Goal: Task Accomplishment & Management: Complete application form

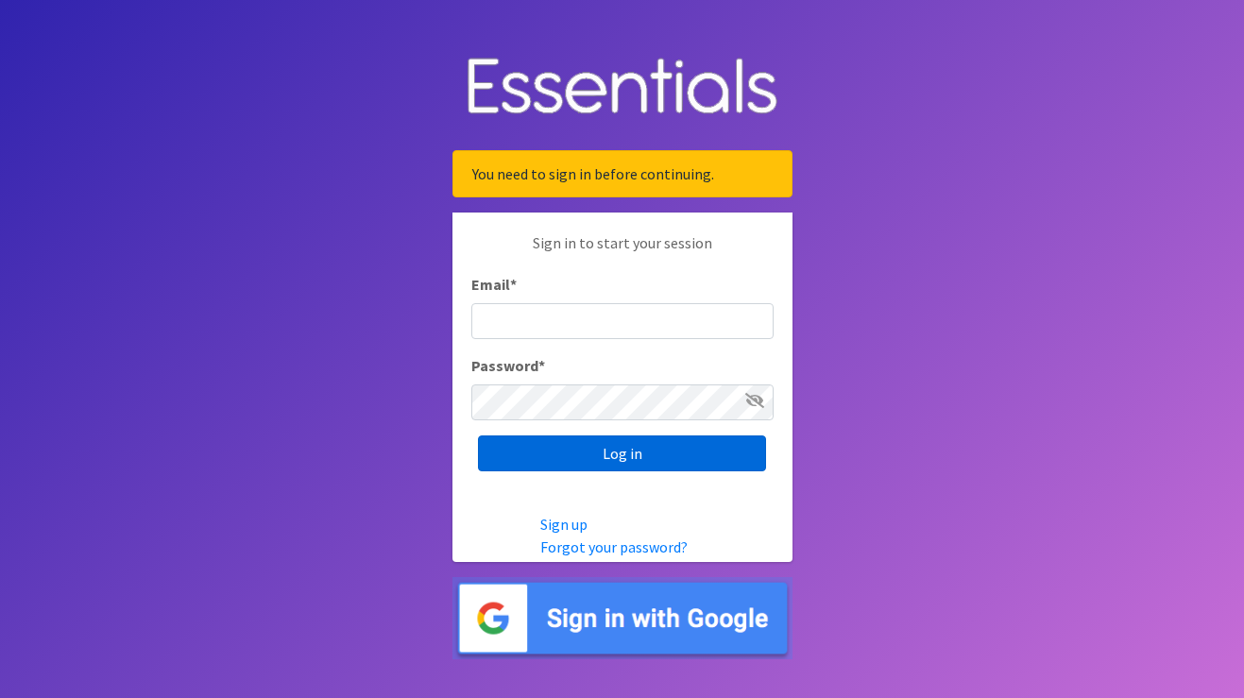
type input "[EMAIL_ADDRESS][DOMAIN_NAME]"
click at [710, 460] on input "Log in" at bounding box center [622, 453] width 288 height 36
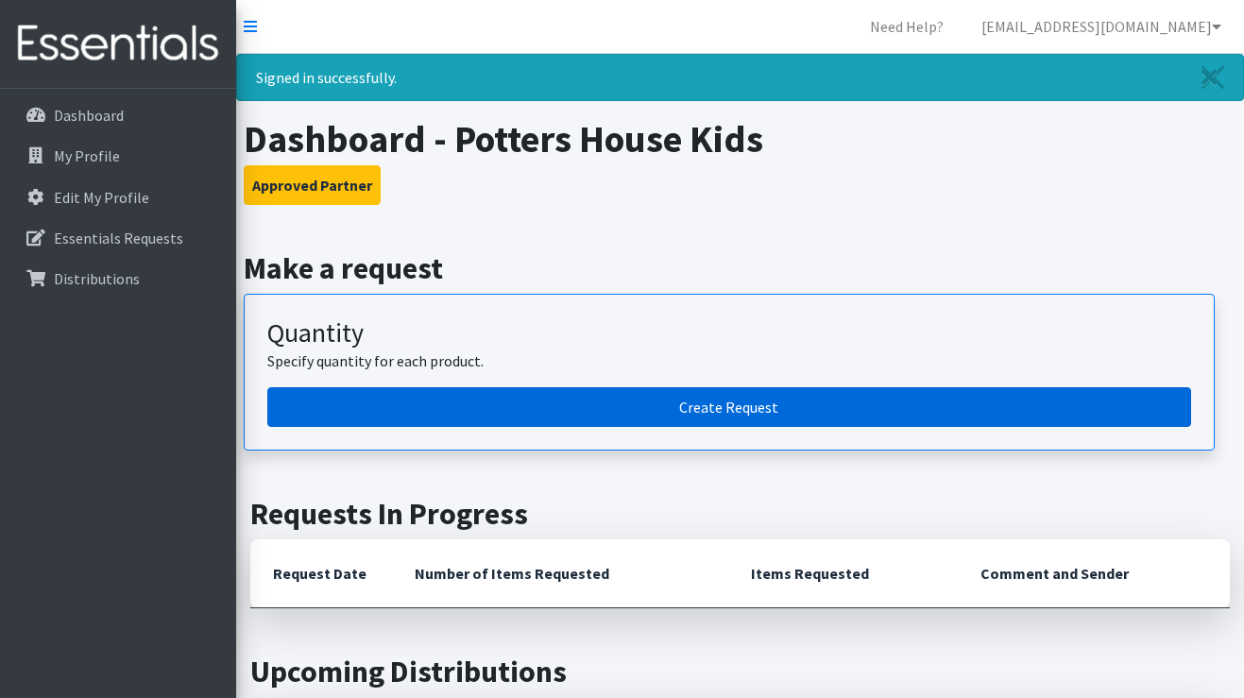
click at [509, 390] on link "Create Request" at bounding box center [729, 407] width 924 height 40
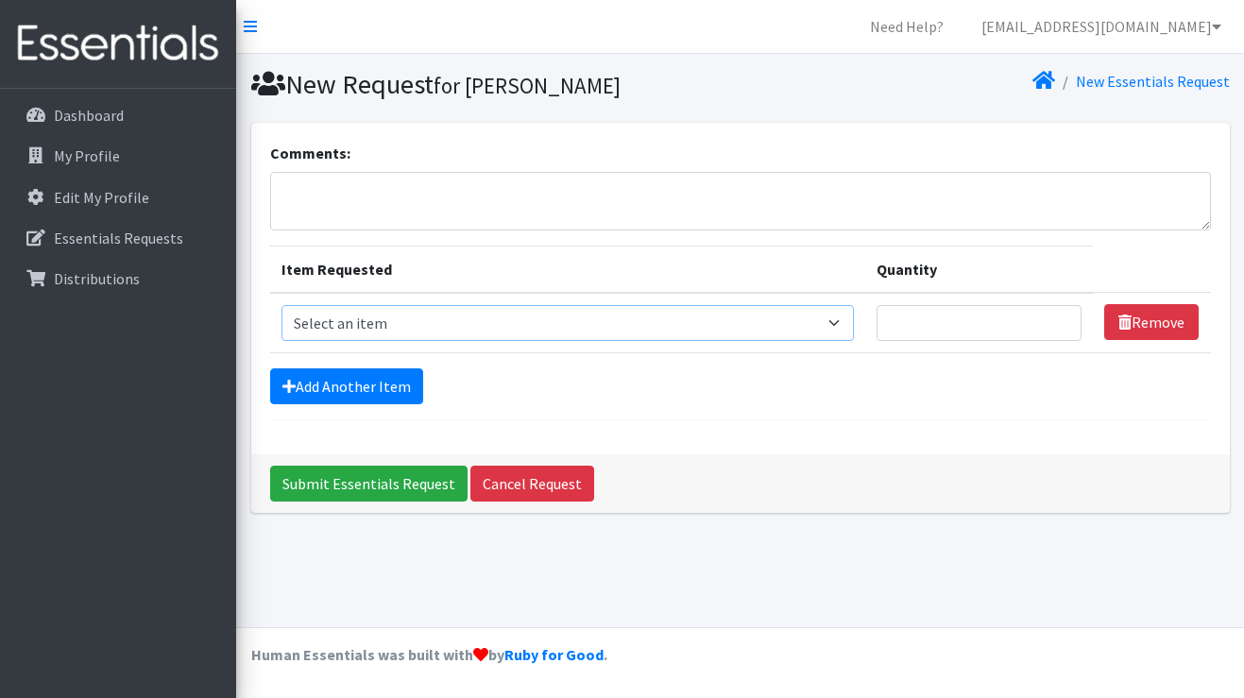
click at [360, 321] on select "Select an item Adult Briefs (Large/X-Large) Adult Briefs (Medium/Large) Adult B…" at bounding box center [567, 323] width 572 height 36
select select "4562"
click at [281, 305] on select "Select an item Adult Briefs (Large/X-Large) Adult Briefs (Medium/Large) Adult B…" at bounding box center [567, 323] width 572 height 36
click at [967, 333] on input "Quantity" at bounding box center [979, 323] width 206 height 36
click at [989, 326] on input "Quantity" at bounding box center [979, 323] width 206 height 36
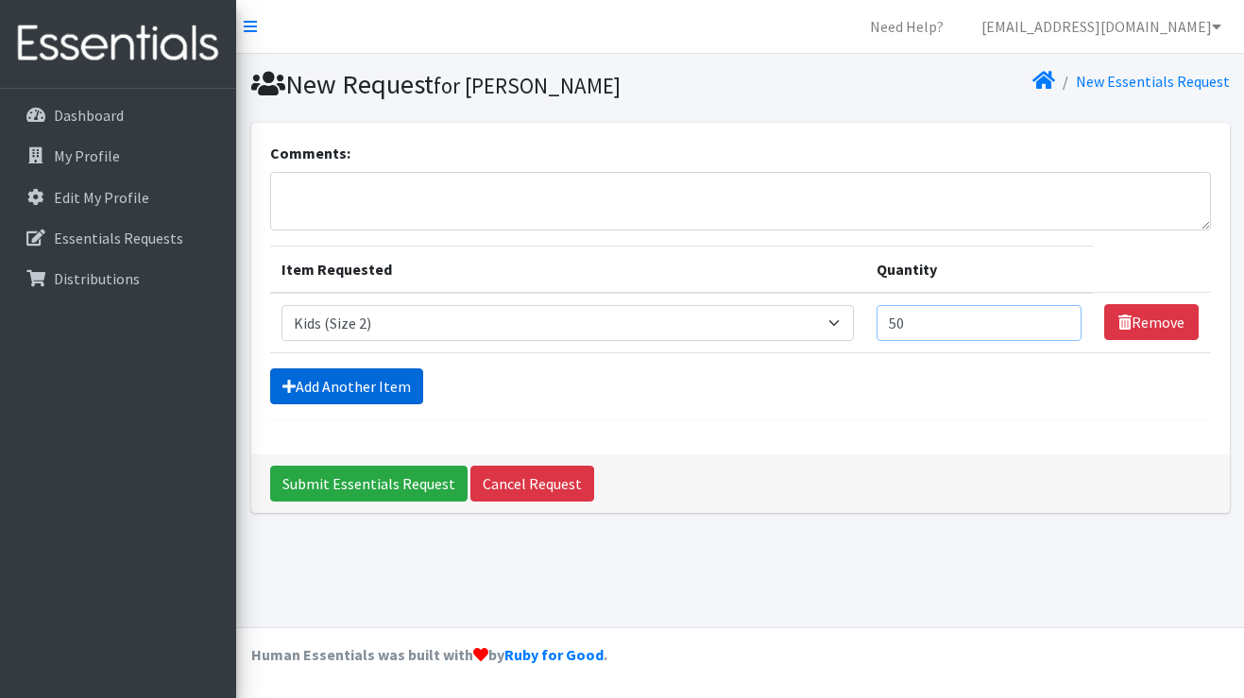
type input "50"
click at [395, 375] on link "Add Another Item" at bounding box center [346, 386] width 153 height 36
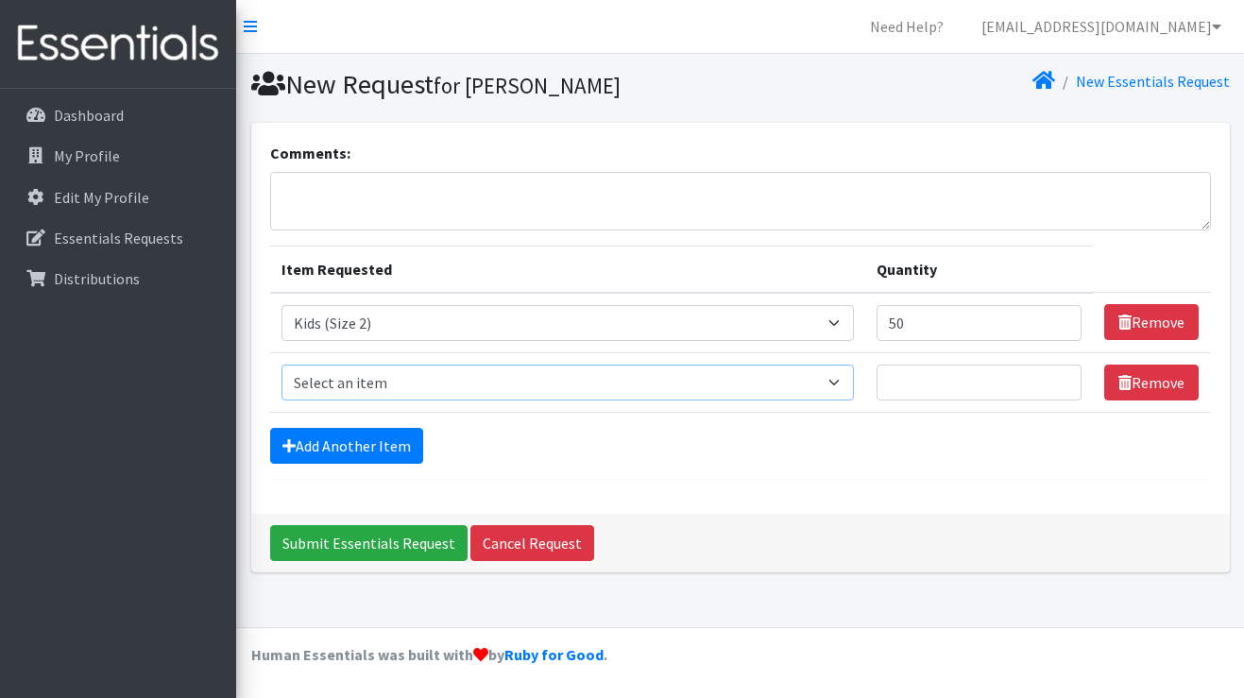
click at [389, 380] on select "Select an item Adult Briefs (Large/X-Large) Adult Briefs (Medium/Large) Adult B…" at bounding box center [567, 383] width 572 height 36
select select "4566"
click at [281, 365] on select "Select an item Adult Briefs (Large/X-Large) Adult Briefs (Medium/Large) Adult B…" at bounding box center [567, 383] width 572 height 36
click at [961, 395] on input "Quantity" at bounding box center [979, 383] width 206 height 36
type input "50"
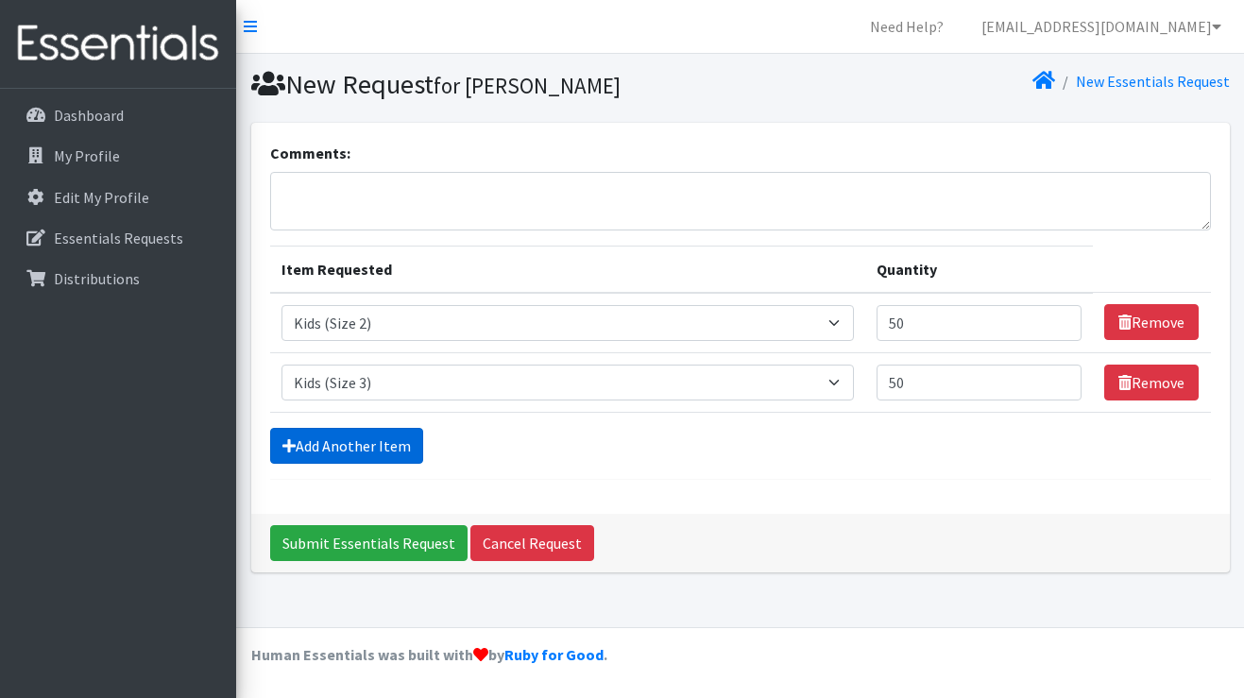
click at [376, 447] on link "Add Another Item" at bounding box center [346, 446] width 153 height 36
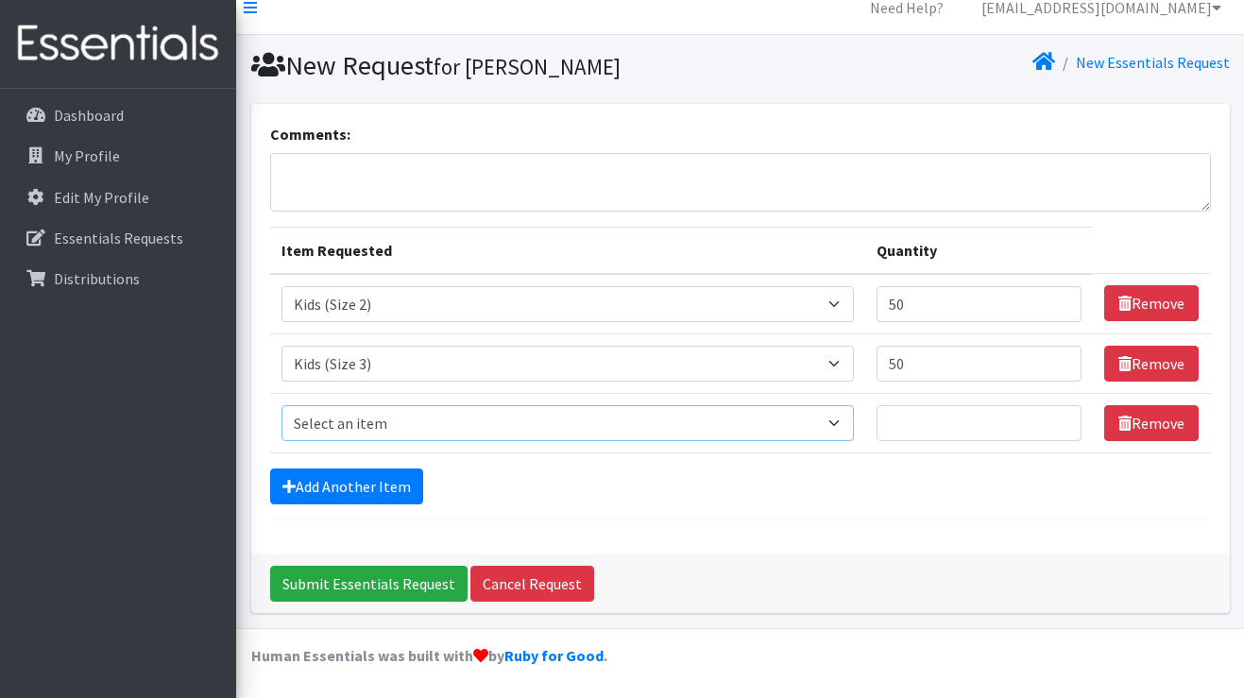
click at [360, 425] on select "Select an item Adult Briefs (Large/X-Large) Adult Briefs (Medium/Large) Adult B…" at bounding box center [567, 423] width 572 height 36
select select "4567"
click at [281, 405] on select "Select an item Adult Briefs (Large/X-Large) Adult Briefs (Medium/Large) Adult B…" at bounding box center [567, 423] width 572 height 36
click at [943, 435] on input "Quantity" at bounding box center [979, 423] width 206 height 36
type input "300"
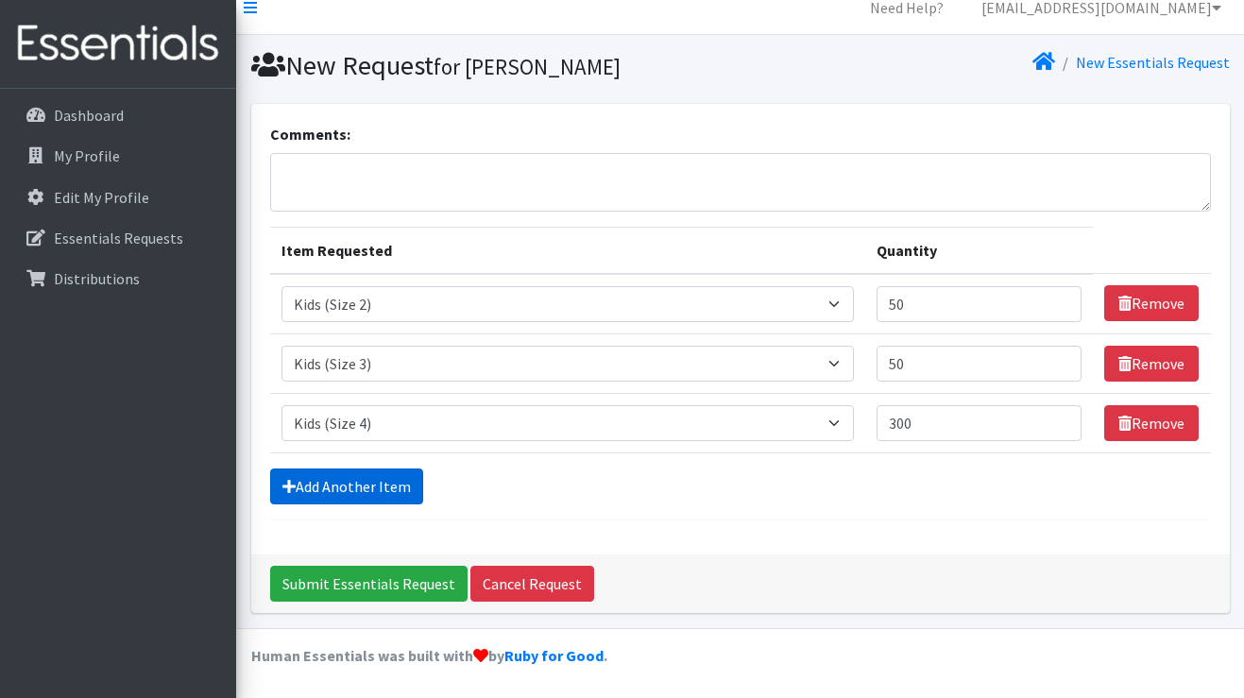
click at [361, 487] on link "Add Another Item" at bounding box center [346, 486] width 153 height 36
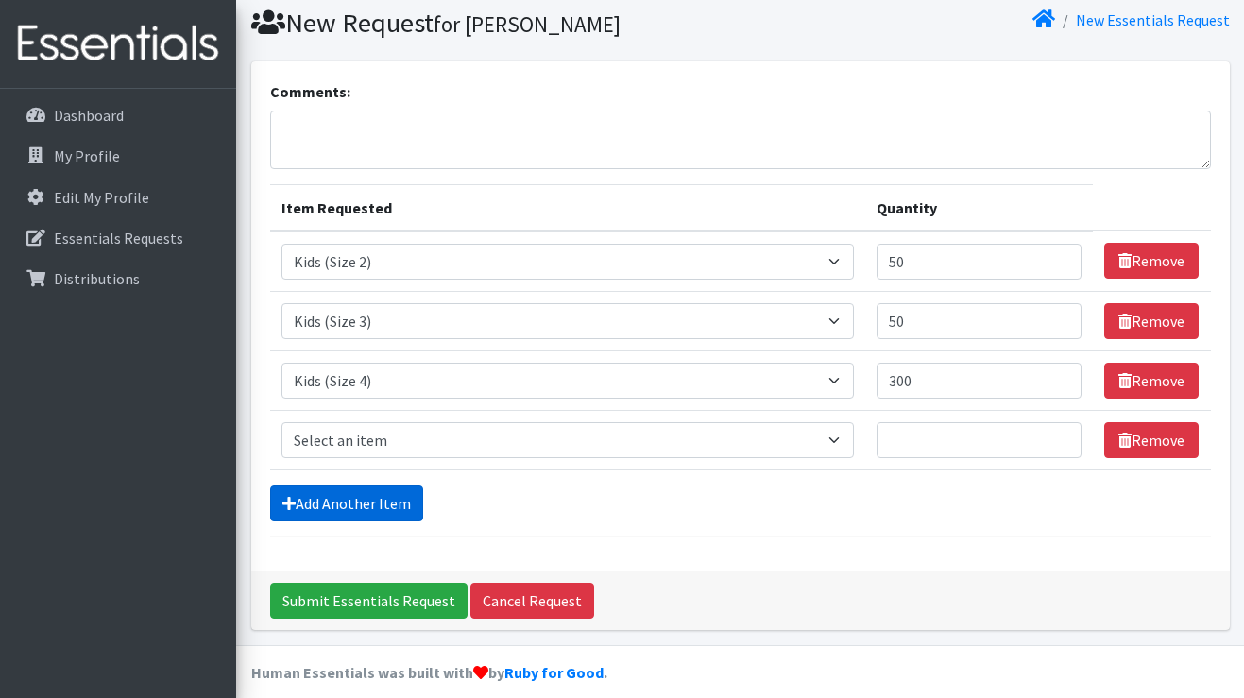
scroll to position [78, 0]
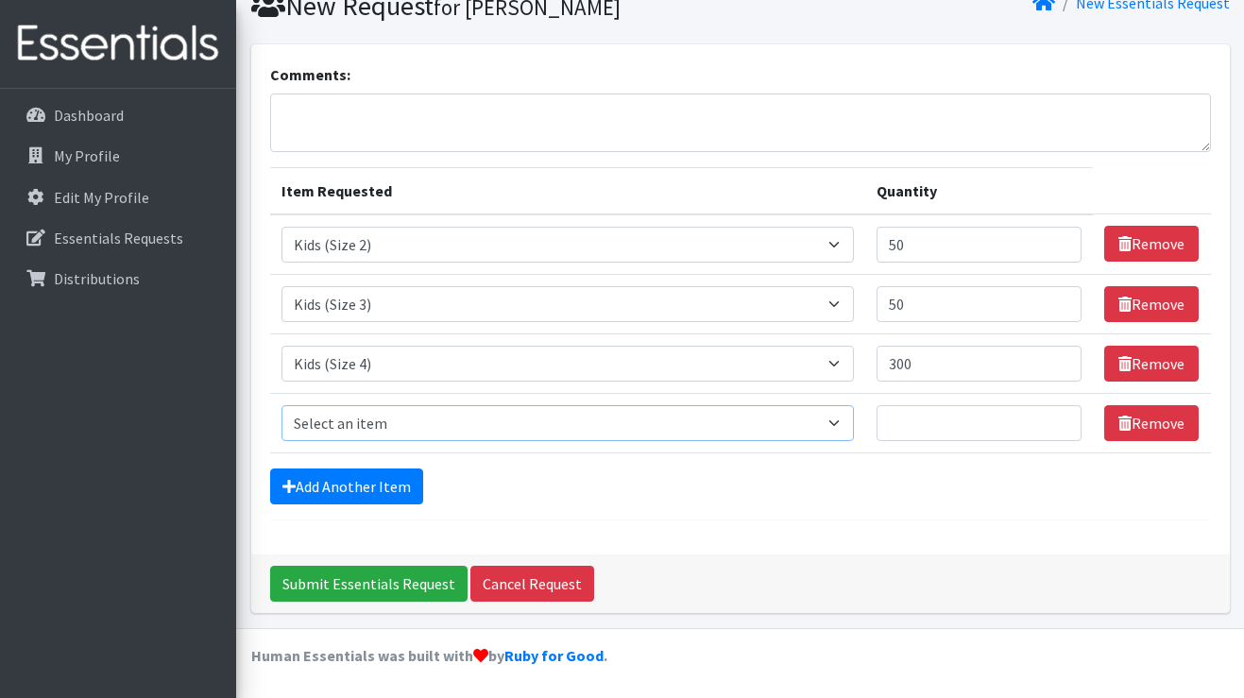
click at [363, 423] on select "Select an item Adult Briefs (Large/X-Large) Adult Briefs (Medium/Large) Adult B…" at bounding box center [567, 423] width 572 height 36
select select "4568"
click at [281, 405] on select "Select an item Adult Briefs (Large/X-Large) Adult Briefs (Medium/Large) Adult B…" at bounding box center [567, 423] width 572 height 36
click at [980, 417] on input "Quantity" at bounding box center [979, 423] width 206 height 36
type input "250"
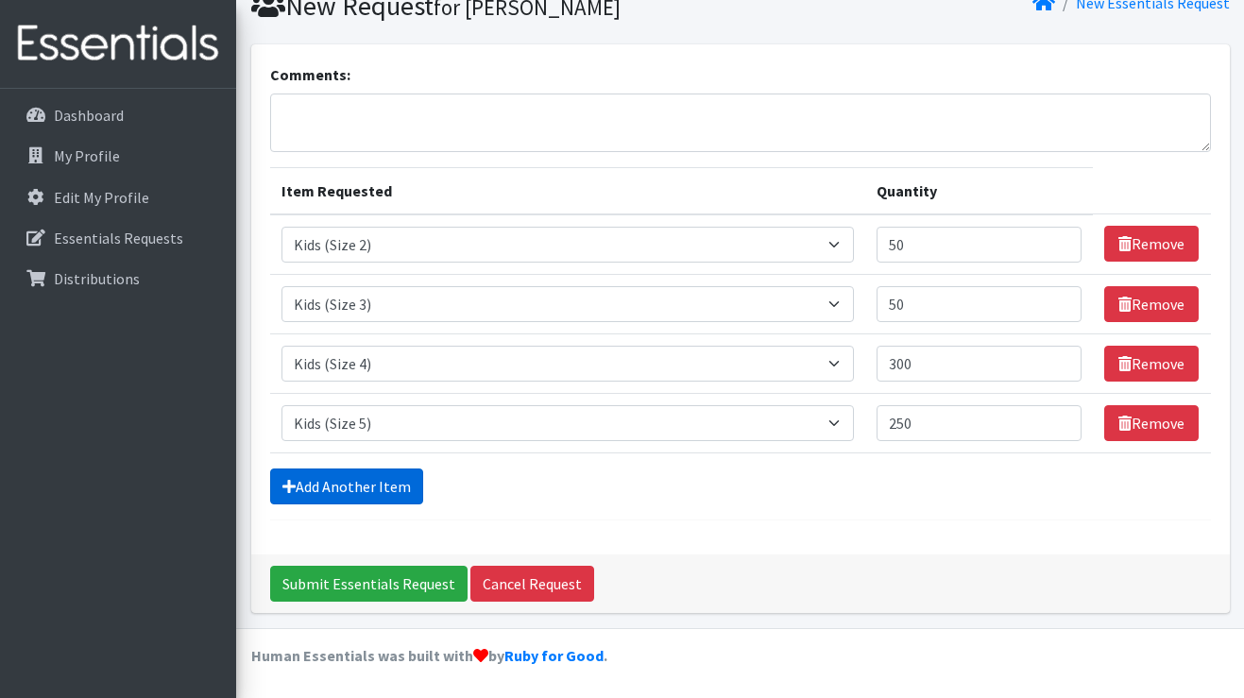
click at [368, 485] on link "Add Another Item" at bounding box center [346, 486] width 153 height 36
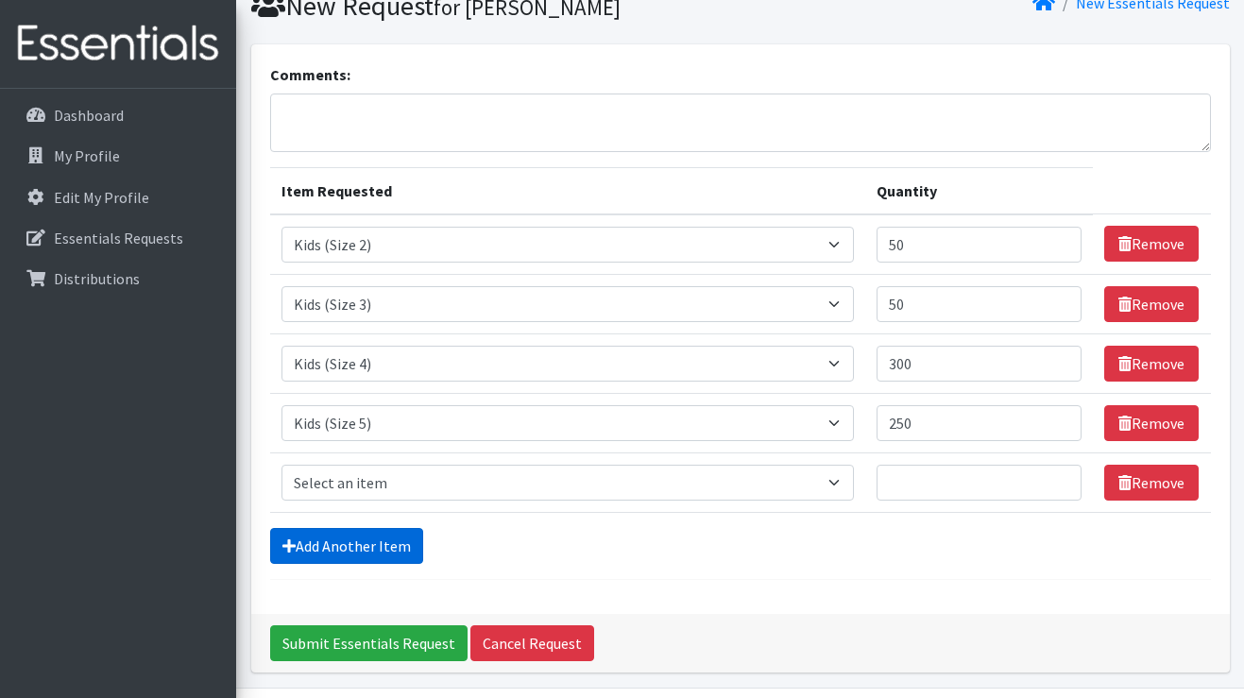
scroll to position [138, 0]
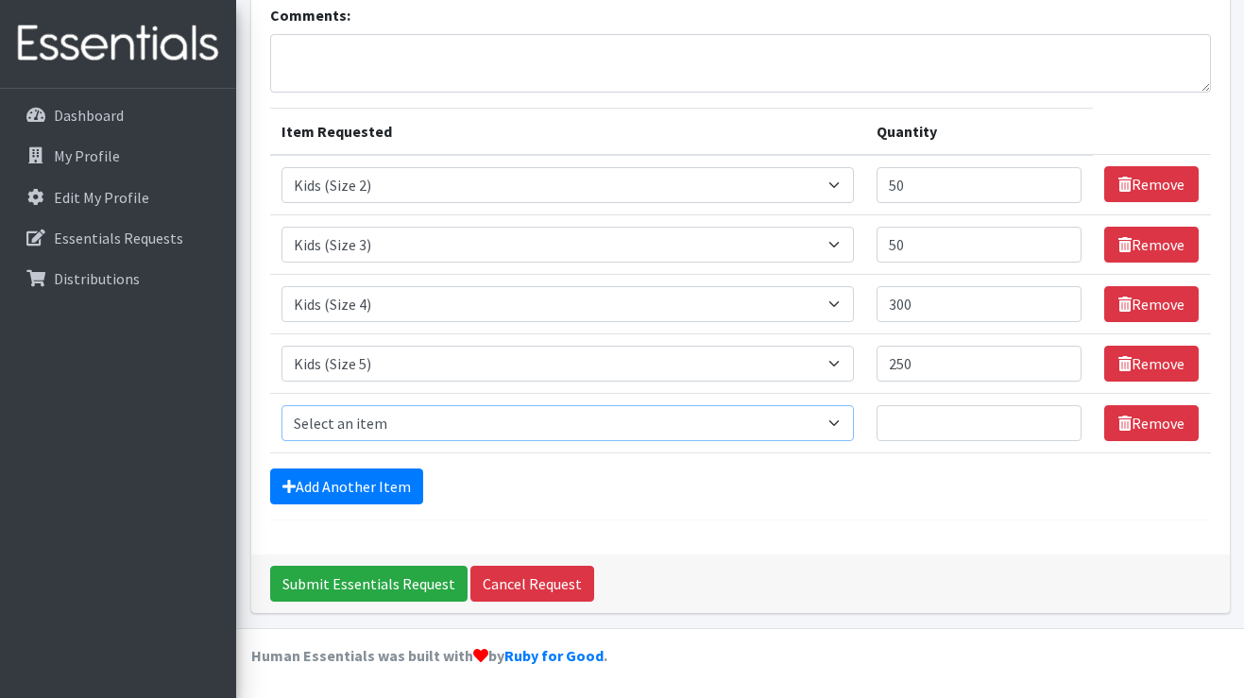
click at [360, 433] on select "Select an item Adult Briefs (Large/X-Large) Adult Briefs (Medium/Large) Adult B…" at bounding box center [567, 423] width 572 height 36
select select "13208"
click at [281, 405] on select "Select an item Adult Briefs (Large/X-Large) Adult Briefs (Medium/Large) Adult B…" at bounding box center [567, 423] width 572 height 36
click at [976, 420] on input "Quantity" at bounding box center [979, 423] width 206 height 36
type input "50"
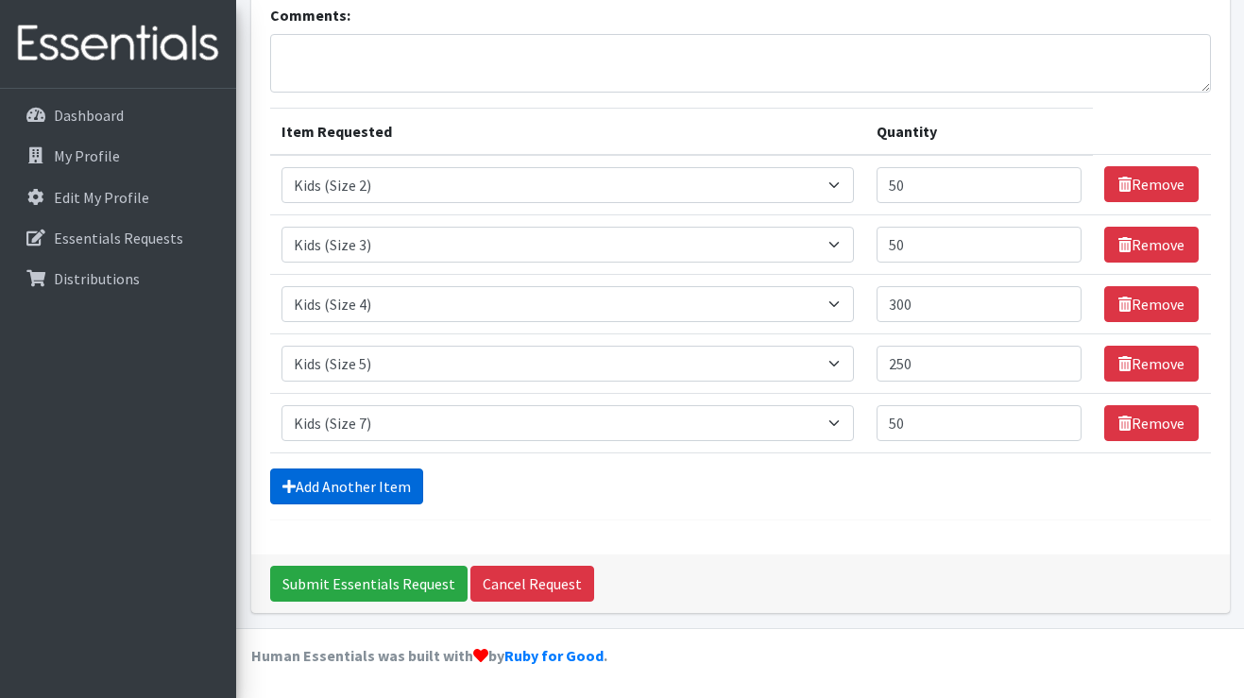
click at [375, 491] on link "Add Another Item" at bounding box center [346, 486] width 153 height 36
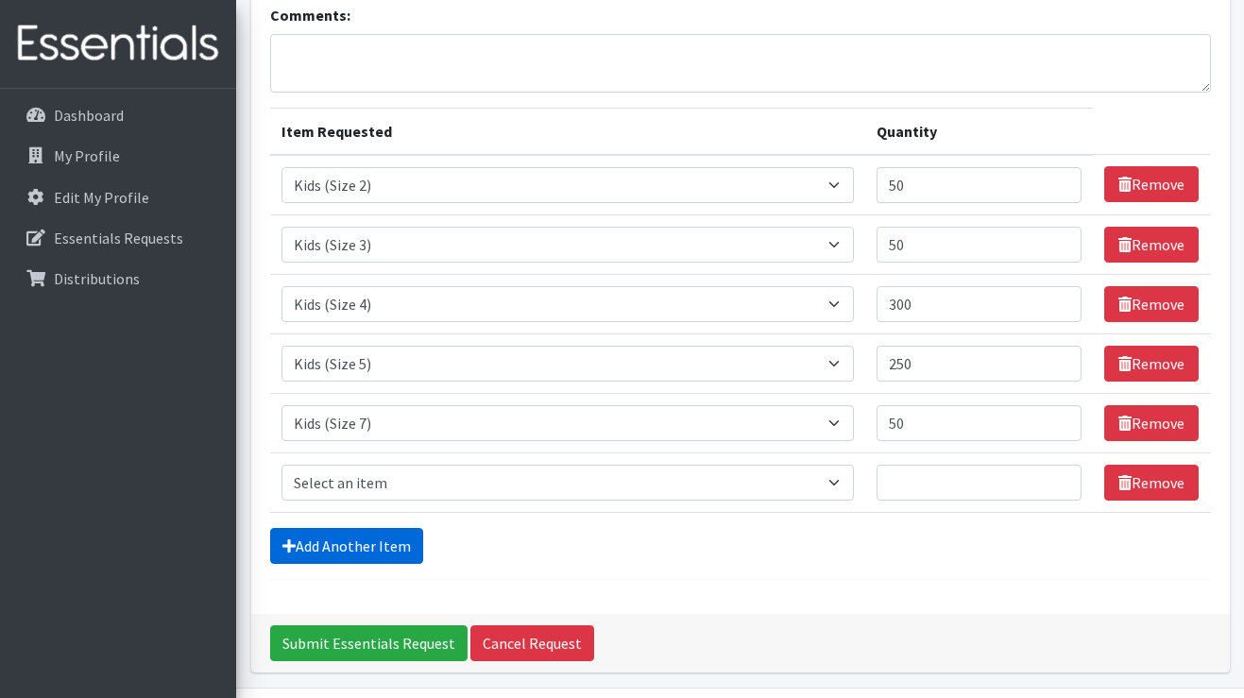
scroll to position [197, 0]
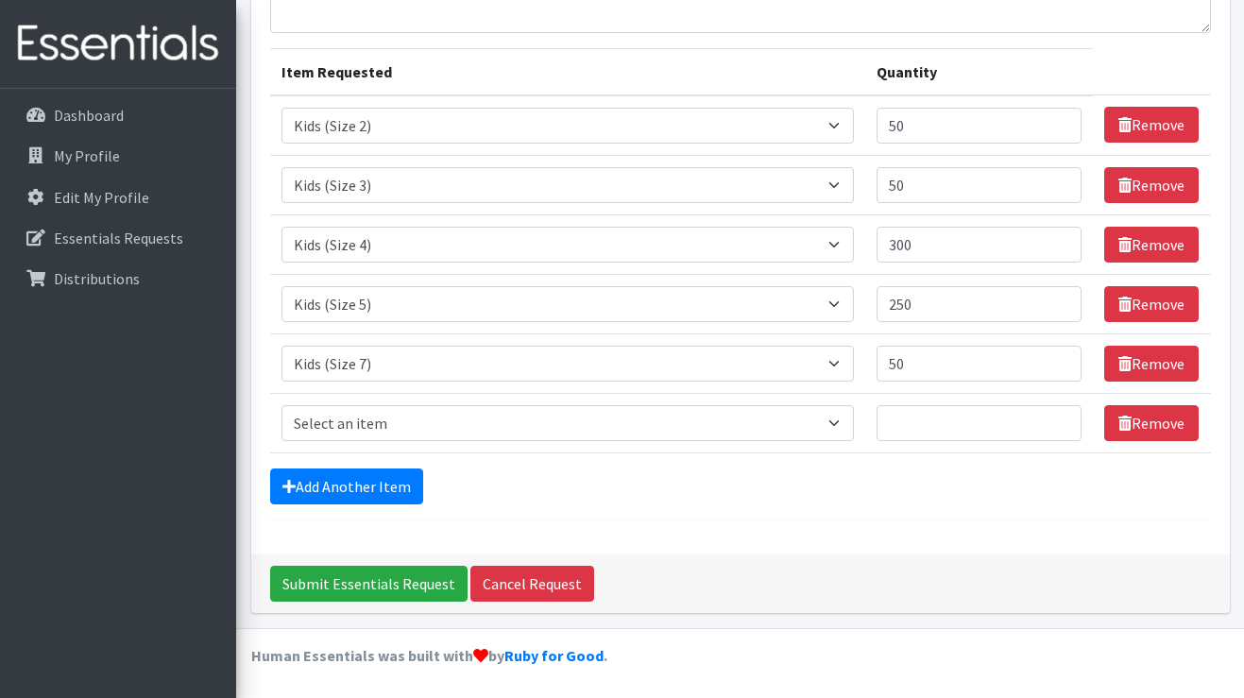
click at [349, 400] on td "Item Requested Select an item Adult Briefs (Large/X-Large) Adult Briefs (Medium…" at bounding box center [567, 422] width 595 height 59
click at [349, 429] on select "Select an item Adult Briefs (Large/X-Large) Adult Briefs (Medium/Large) Adult B…" at bounding box center [567, 423] width 572 height 36
select select "4573"
click at [281, 405] on select "Select an item Adult Briefs (Large/X-Large) Adult Briefs (Medium/Large) Adult B…" at bounding box center [567, 423] width 572 height 36
click at [971, 429] on input "Quantity" at bounding box center [979, 423] width 206 height 36
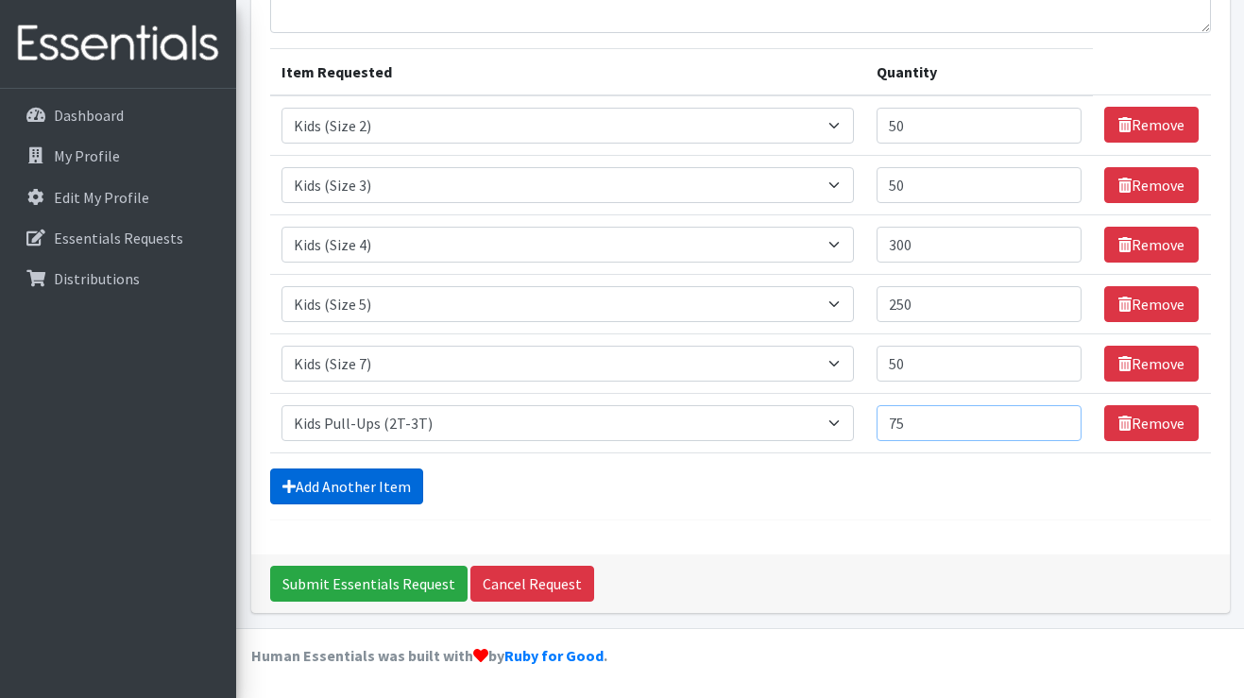
type input "75"
click at [382, 482] on link "Add Another Item" at bounding box center [346, 486] width 153 height 36
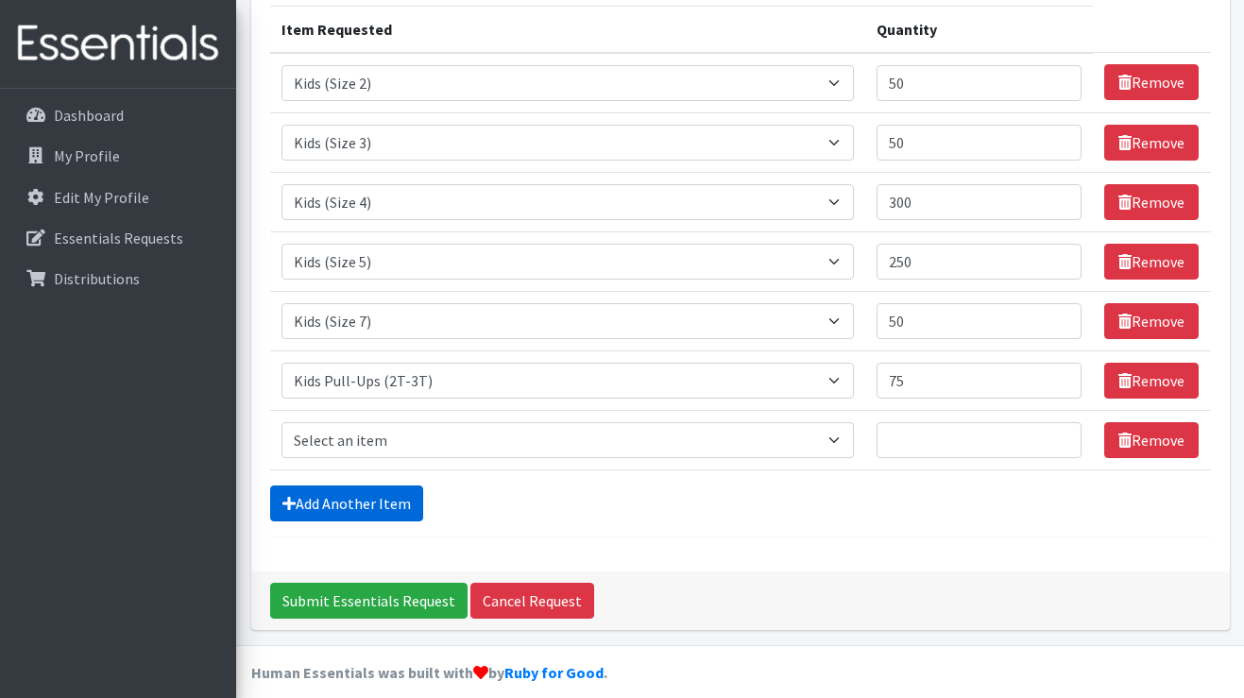
scroll to position [257, 0]
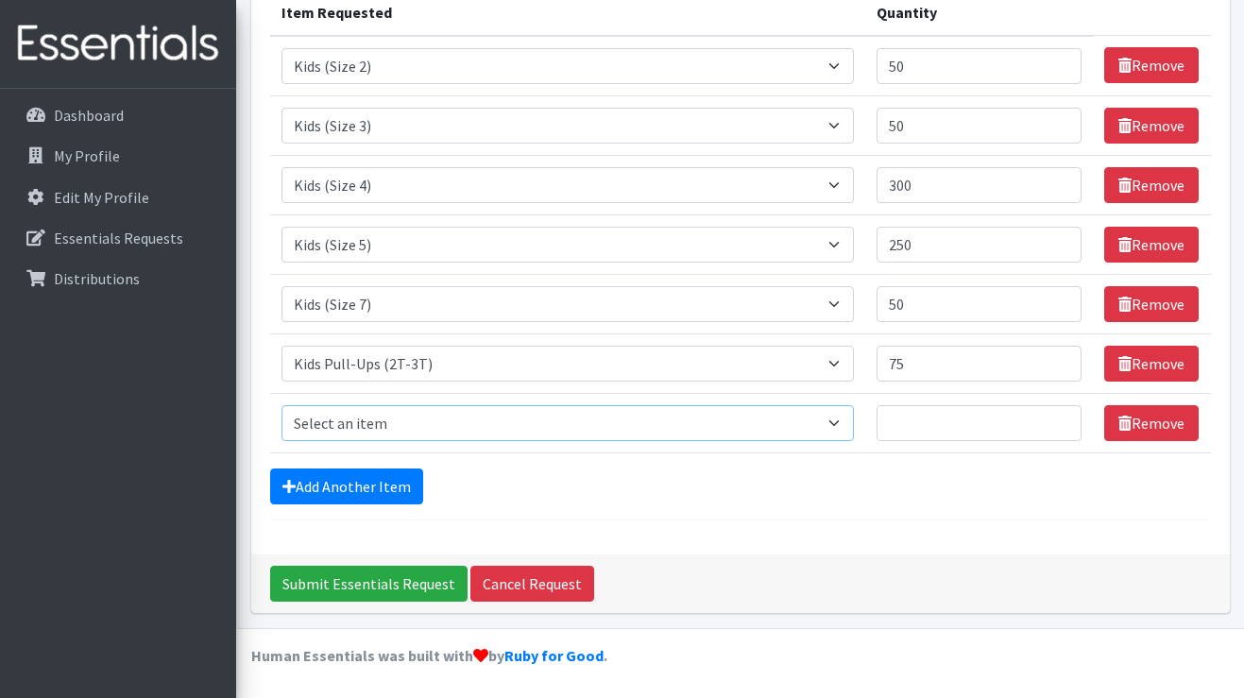
click at [353, 421] on select "Select an item Adult Briefs (Large/X-Large) Adult Briefs (Medium/Large) Adult B…" at bounding box center [567, 423] width 572 height 36
select select "4574"
click at [281, 405] on select "Select an item Adult Briefs (Large/X-Large) Adult Briefs (Medium/Large) Adult B…" at bounding box center [567, 423] width 572 height 36
click at [976, 426] on input "Quantity" at bounding box center [979, 423] width 206 height 36
type input "25"
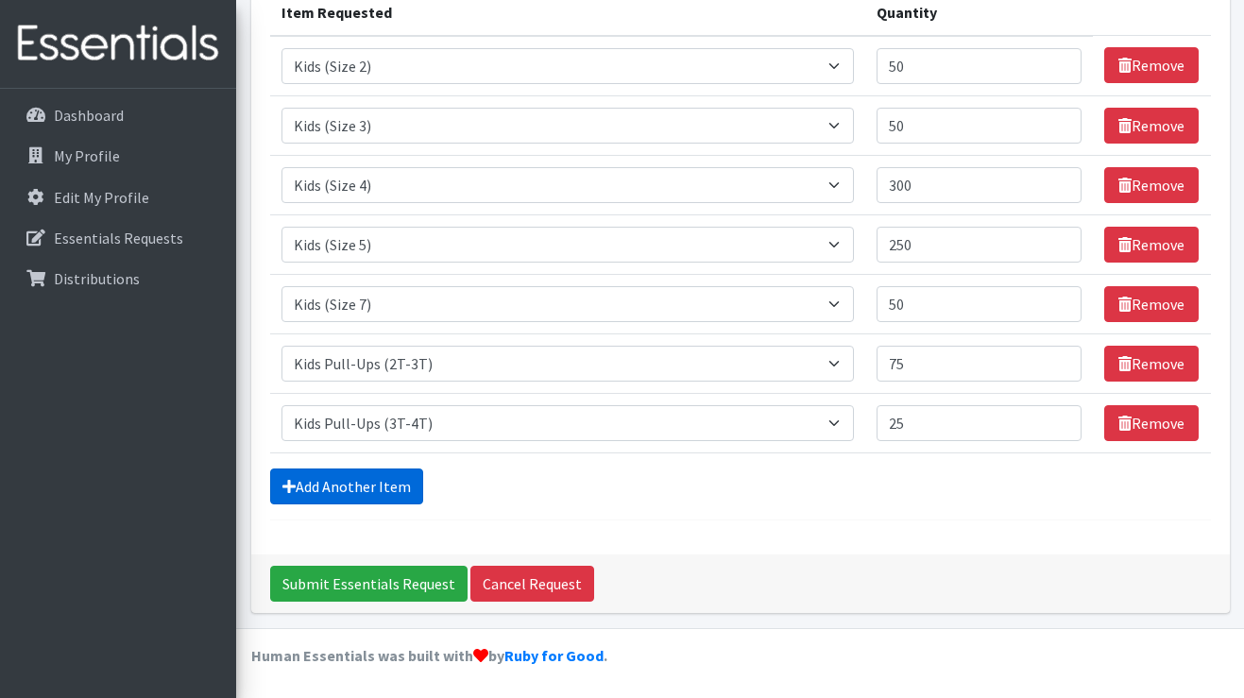
click at [382, 483] on link "Add Another Item" at bounding box center [346, 486] width 153 height 36
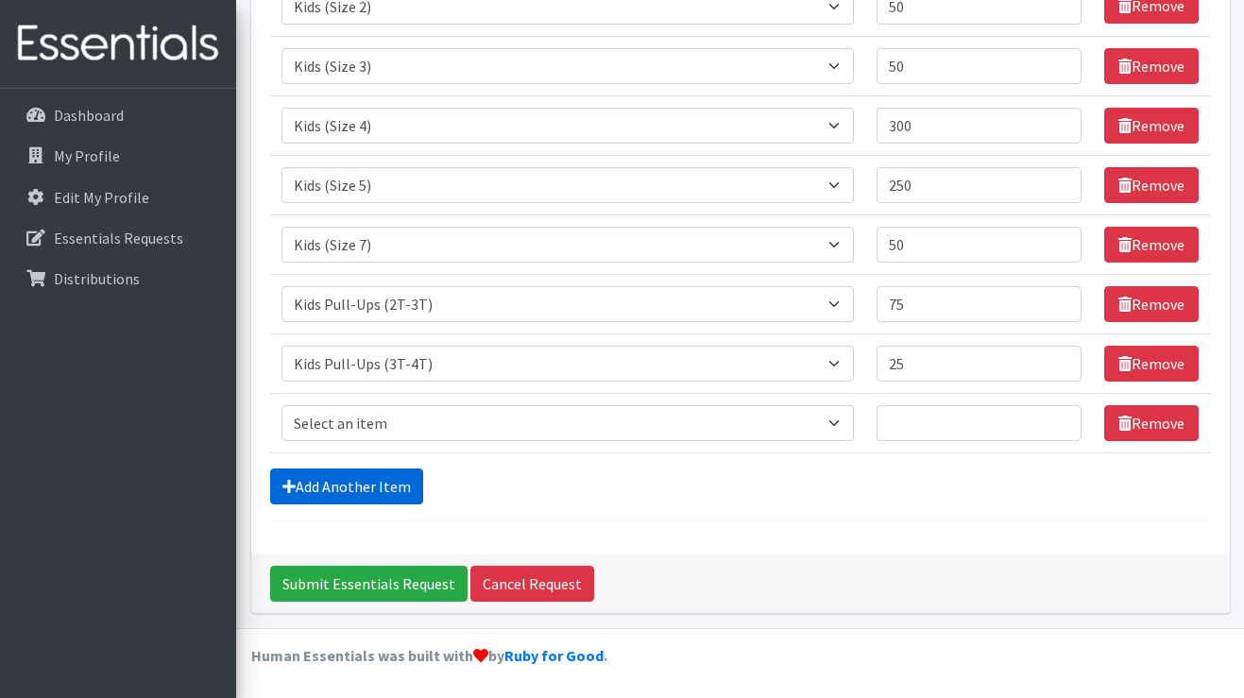
click at [390, 470] on link "Add Another Item" at bounding box center [346, 486] width 153 height 36
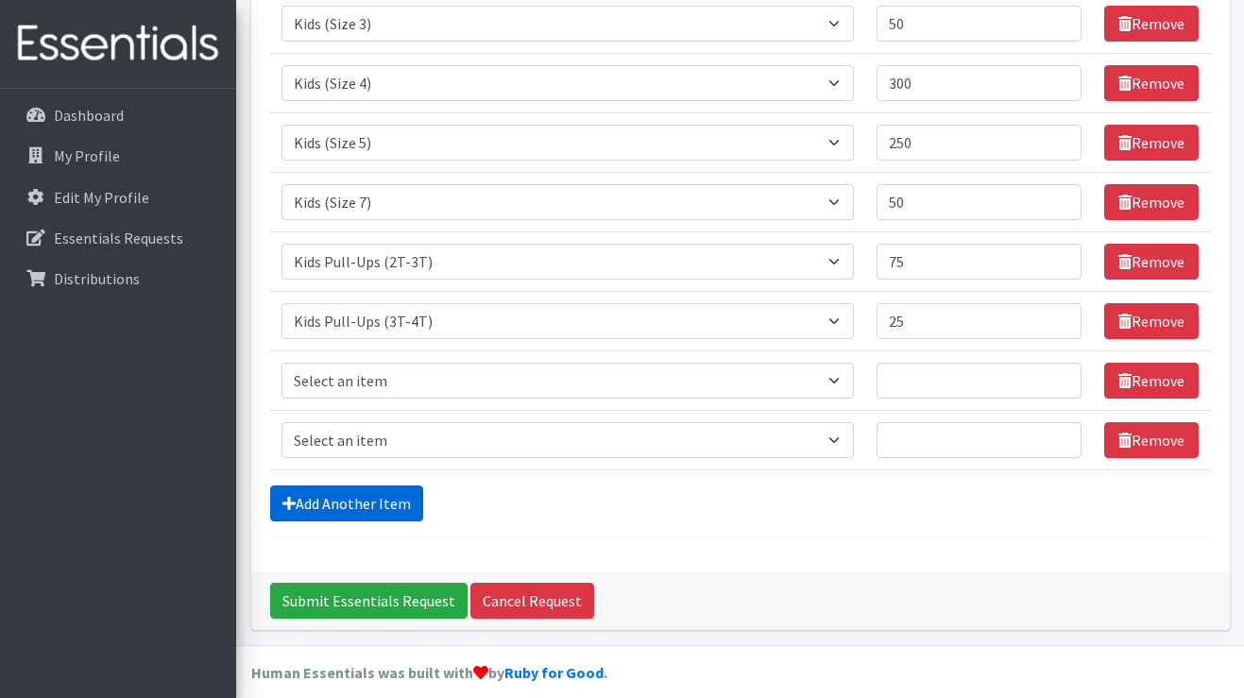
scroll to position [376, 0]
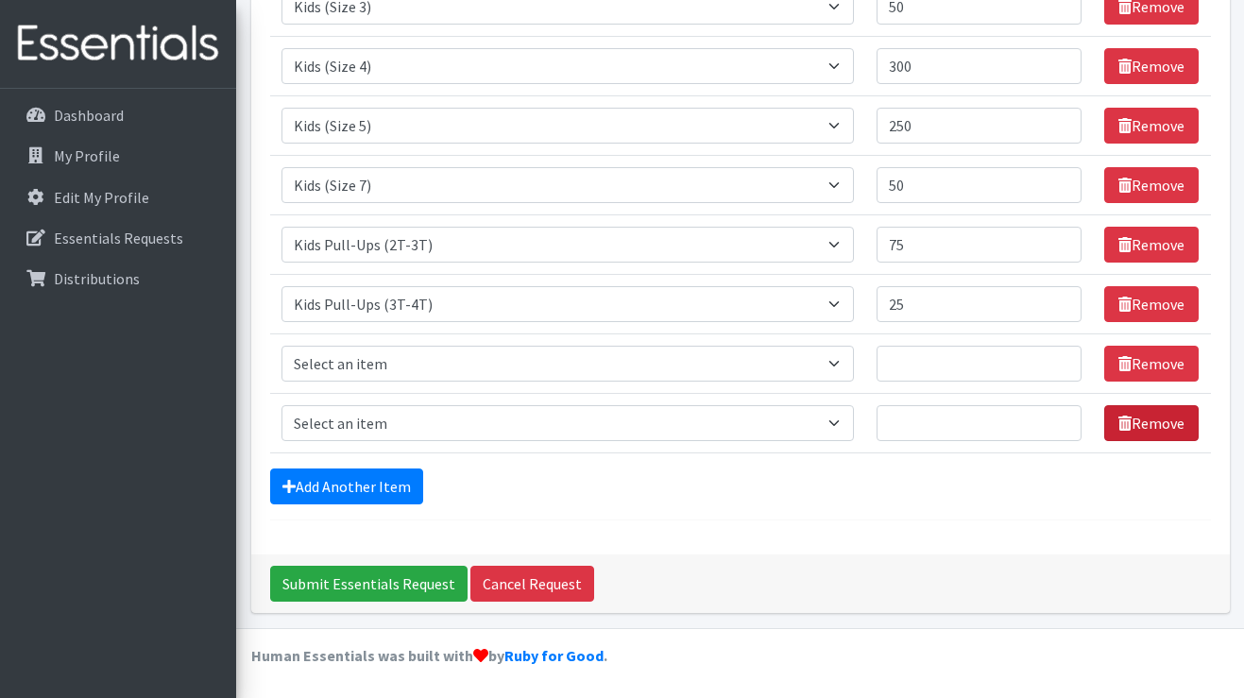
click at [1163, 421] on link "Remove" at bounding box center [1151, 423] width 94 height 36
click at [455, 414] on select "Select an item Adult Briefs (Large/X-Large) Adult Briefs (Medium/Large) Adult B…" at bounding box center [567, 423] width 572 height 36
select select "4575"
click at [281, 405] on select "Select an item Adult Briefs (Large/X-Large) Adult Briefs (Medium/Large) Adult B…" at bounding box center [567, 423] width 572 height 36
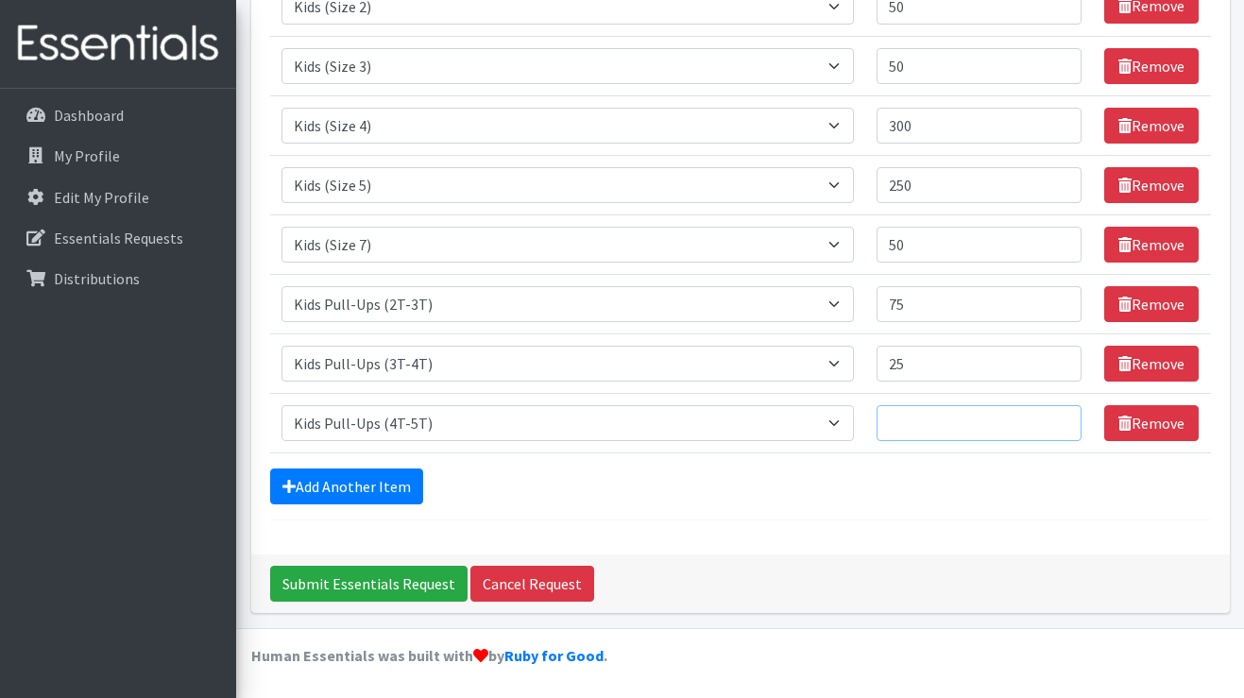
click at [966, 418] on input "Quantity" at bounding box center [979, 423] width 206 height 36
type input "75"
click at [373, 496] on link "Add Another Item" at bounding box center [346, 486] width 153 height 36
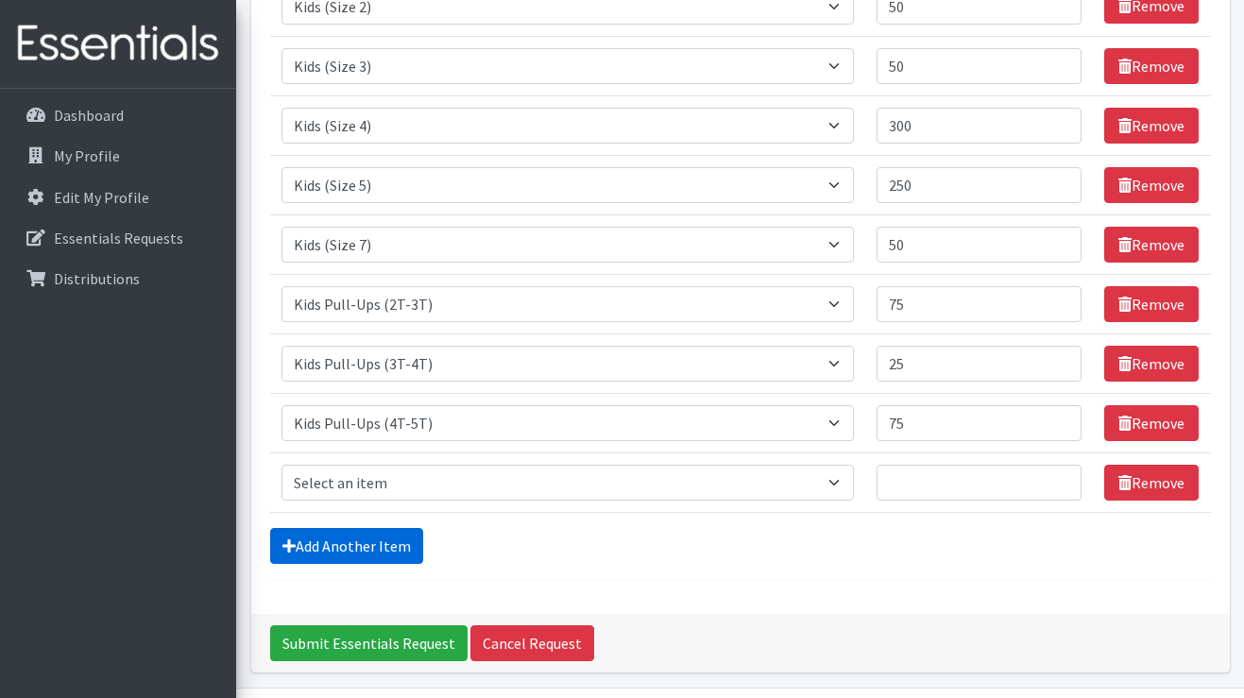
scroll to position [376, 0]
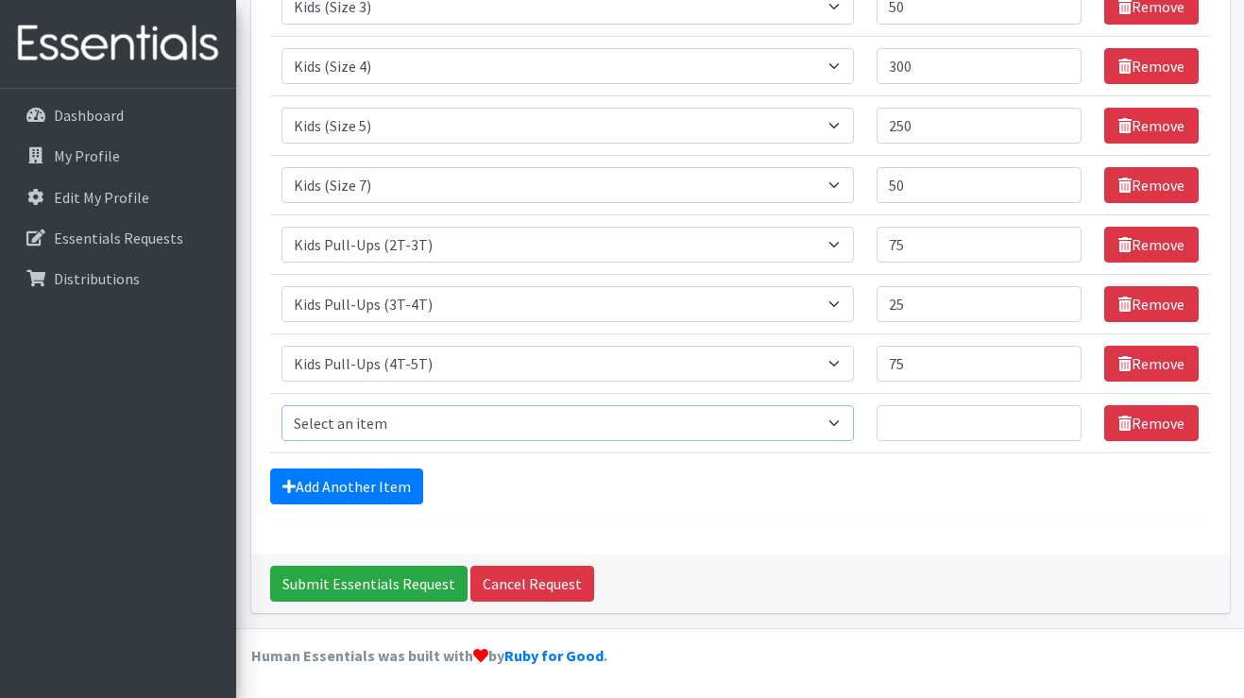
click at [398, 436] on select "Select an item Adult Briefs (Large/X-Large) Adult Briefs (Medium/Large) Adult B…" at bounding box center [567, 423] width 572 height 36
select select "4558"
click at [281, 405] on select "Select an item Adult Briefs (Large/X-Large) Adult Briefs (Medium/Large) Adult B…" at bounding box center [567, 423] width 572 height 36
click at [940, 427] on input "Quantity" at bounding box center [979, 423] width 206 height 36
type input "20"
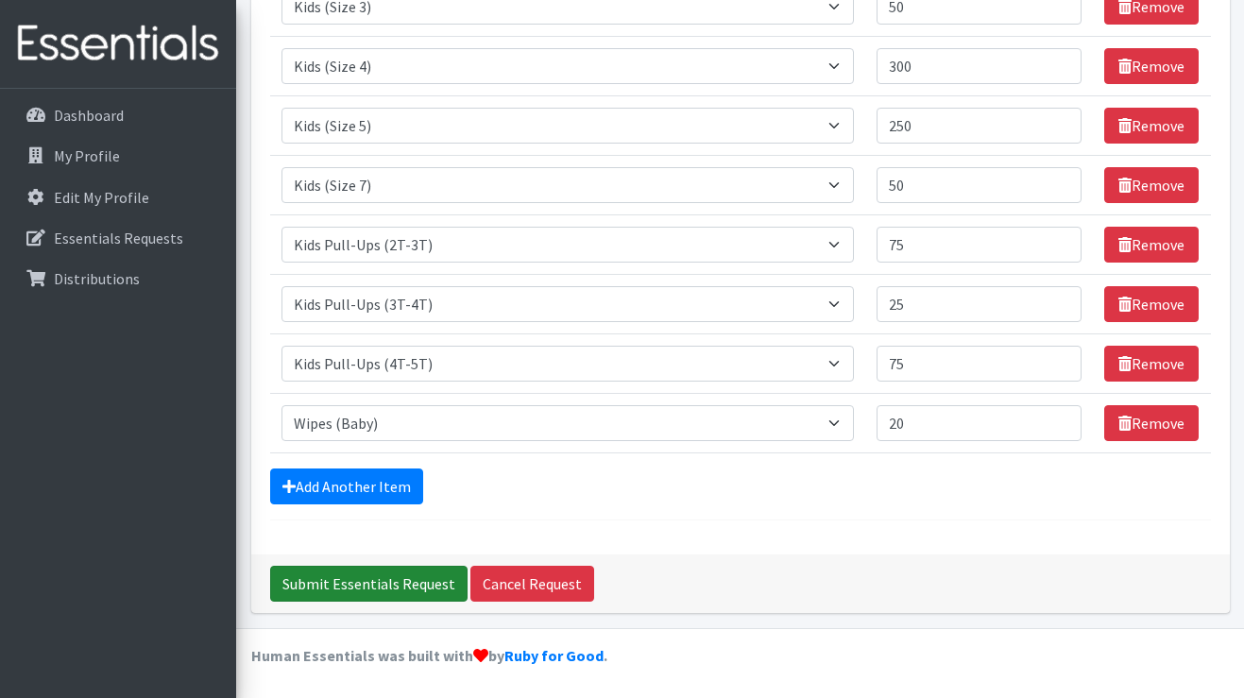
click at [363, 585] on input "Submit Essentials Request" at bounding box center [368, 584] width 197 height 36
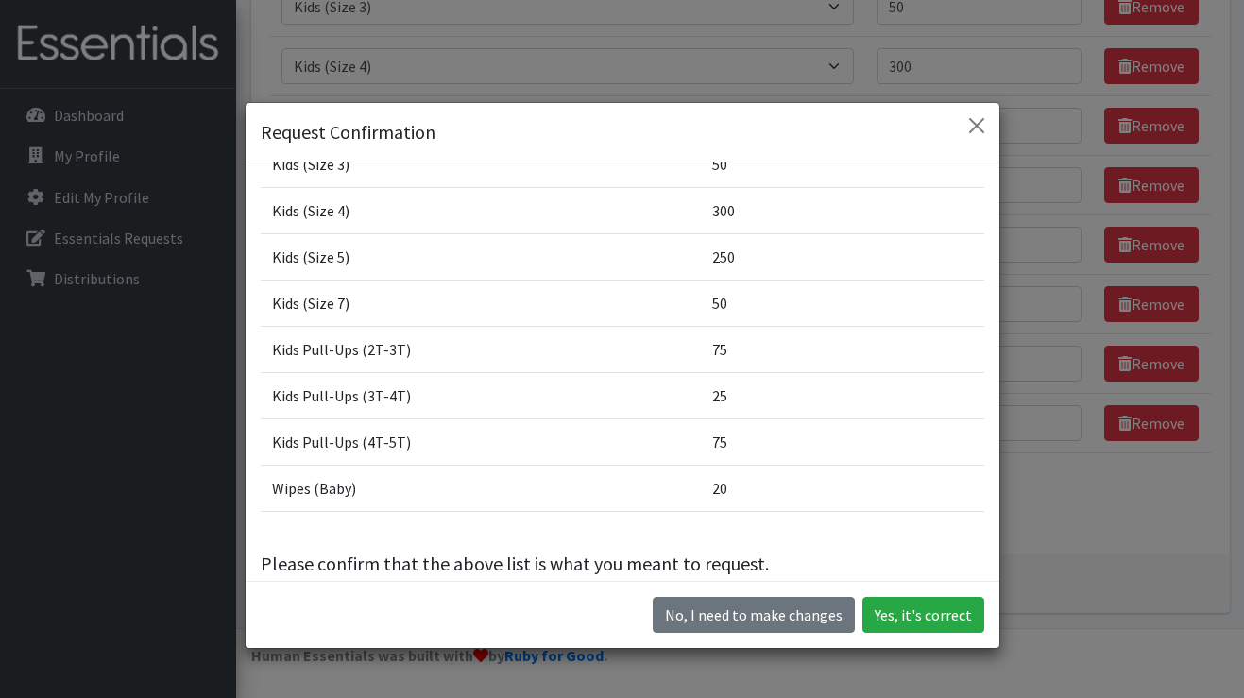
scroll to position [157, 0]
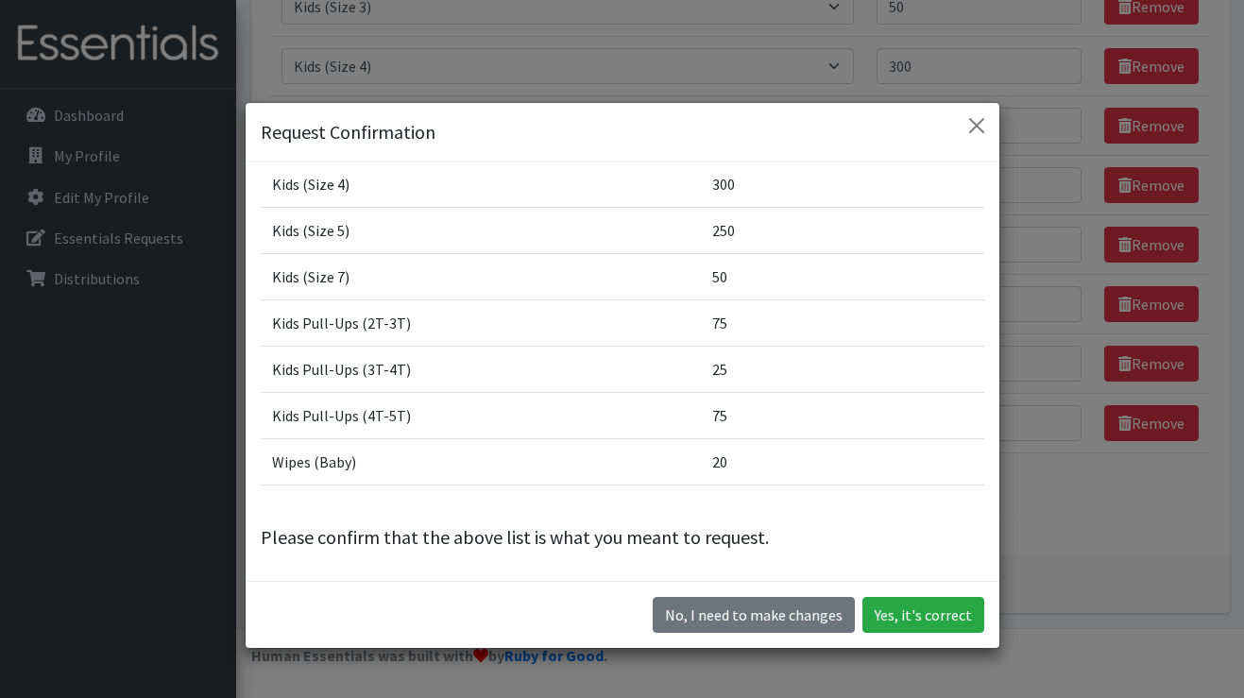
click at [952, 637] on div "No, I need to make changes Yes, it's correct" at bounding box center [623, 614] width 754 height 67
click at [950, 627] on button "Yes, it's correct" at bounding box center [923, 615] width 122 height 36
